Goal: Information Seeking & Learning: Understand process/instructions

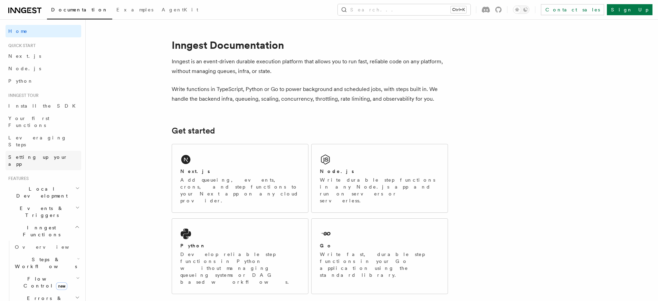
click at [29, 154] on span "Setting up your app" at bounding box center [37, 160] width 59 height 12
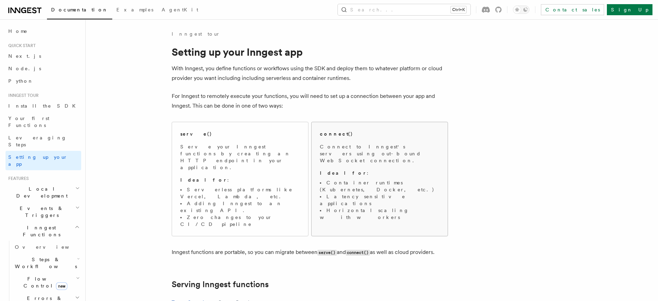
click at [331, 134] on h2 "connect()" at bounding box center [336, 133] width 33 height 7
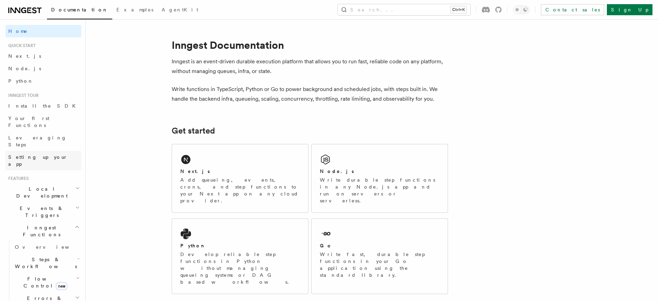
click at [29, 154] on span "Setting up your app" at bounding box center [37, 160] width 59 height 12
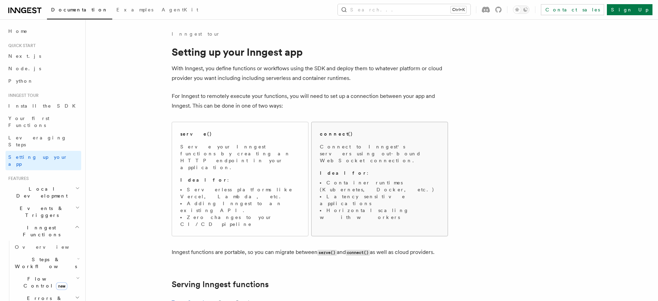
click at [331, 134] on h2 "connect()" at bounding box center [336, 133] width 33 height 7
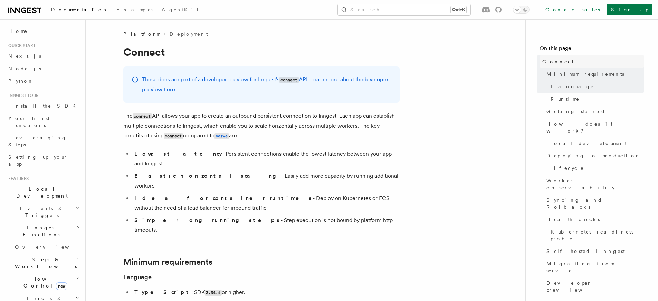
click at [551, 61] on span "Connect" at bounding box center [557, 61] width 31 height 7
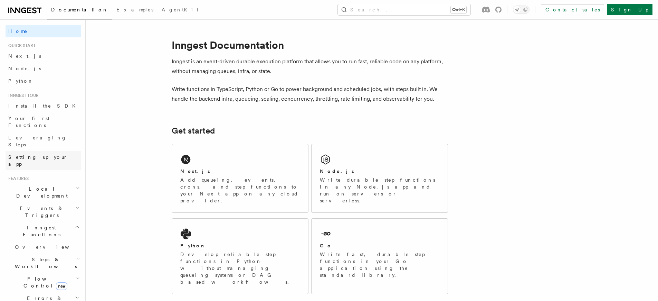
click at [29, 154] on span "Setting up your app" at bounding box center [37, 160] width 59 height 12
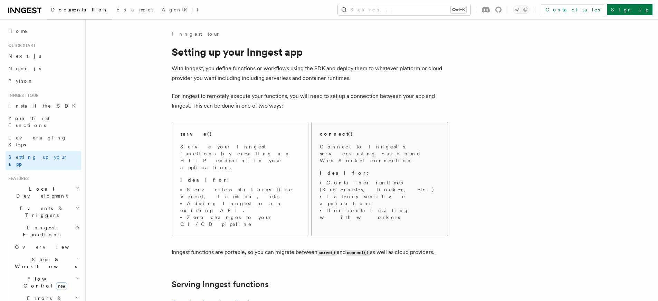
click at [331, 134] on h2 "connect()" at bounding box center [336, 133] width 33 height 7
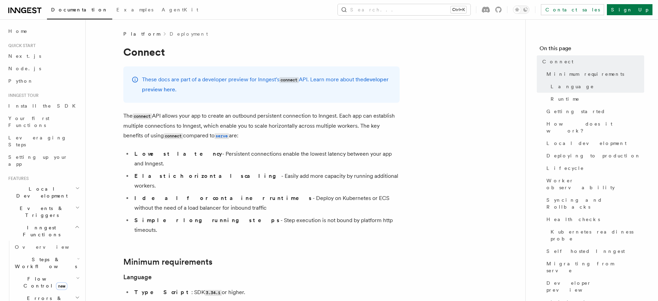
click at [261, 52] on h1 "Connect" at bounding box center [261, 52] width 276 height 12
